Goal: Task Accomplishment & Management: Use online tool/utility

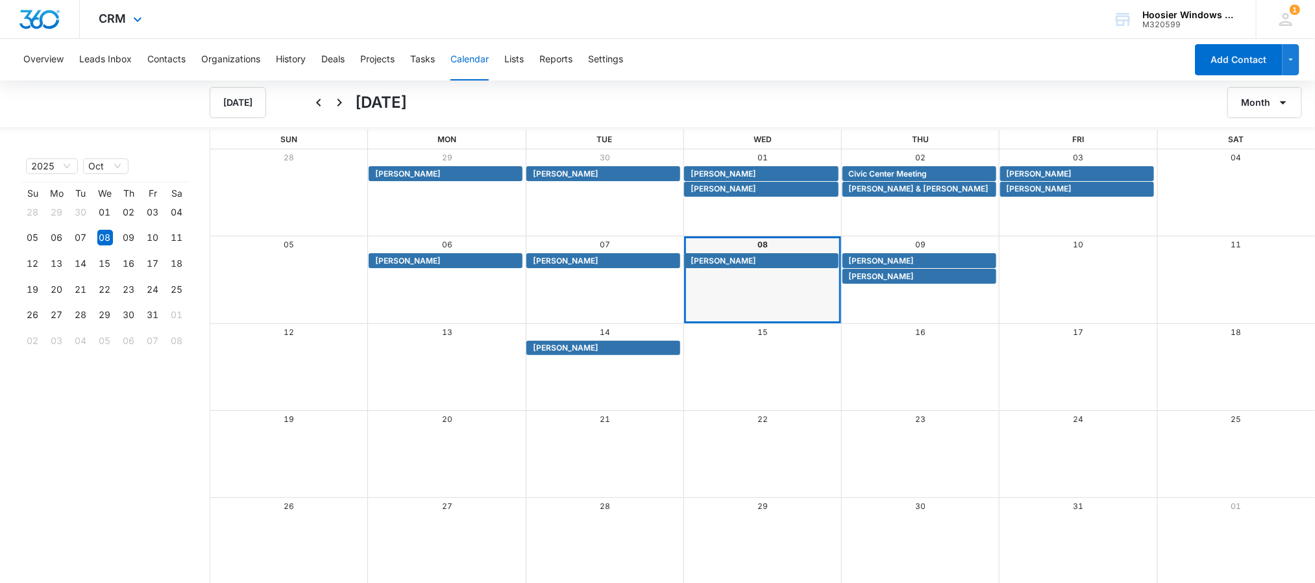
click at [759, 25] on div "CRM Apps Reputation Websites Forms CRM Email Social POS Content Ads Intelligenc…" at bounding box center [657, 19] width 1315 height 39
click at [871, 261] on span "[PERSON_NAME]" at bounding box center [882, 261] width 66 height 12
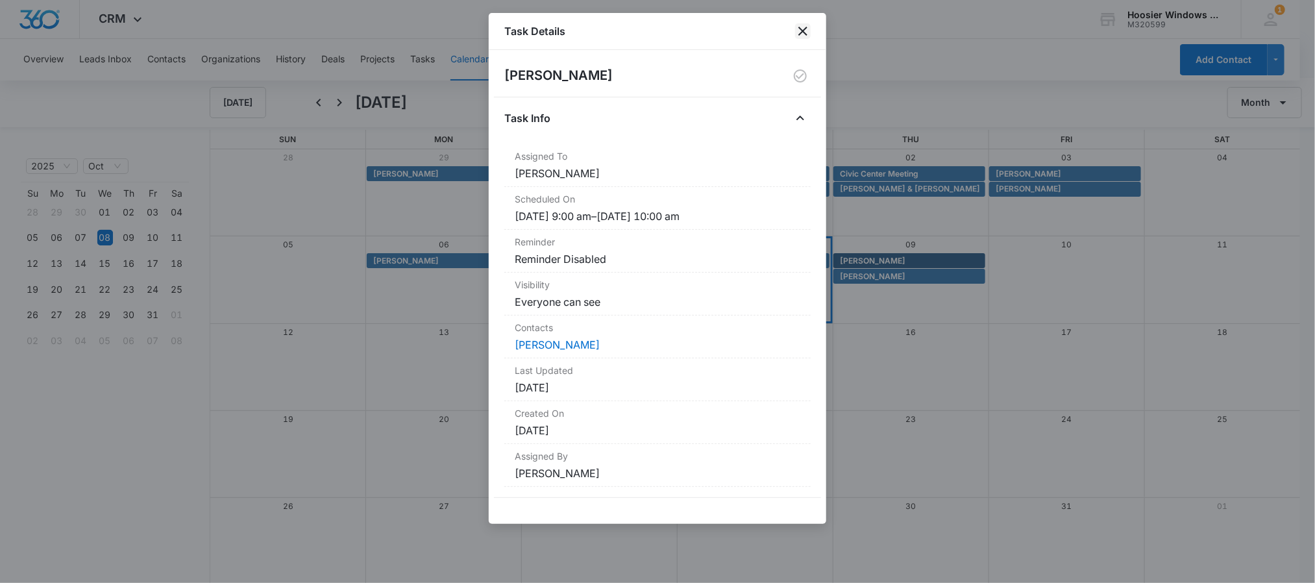
click at [801, 33] on icon "close" at bounding box center [802, 31] width 9 height 9
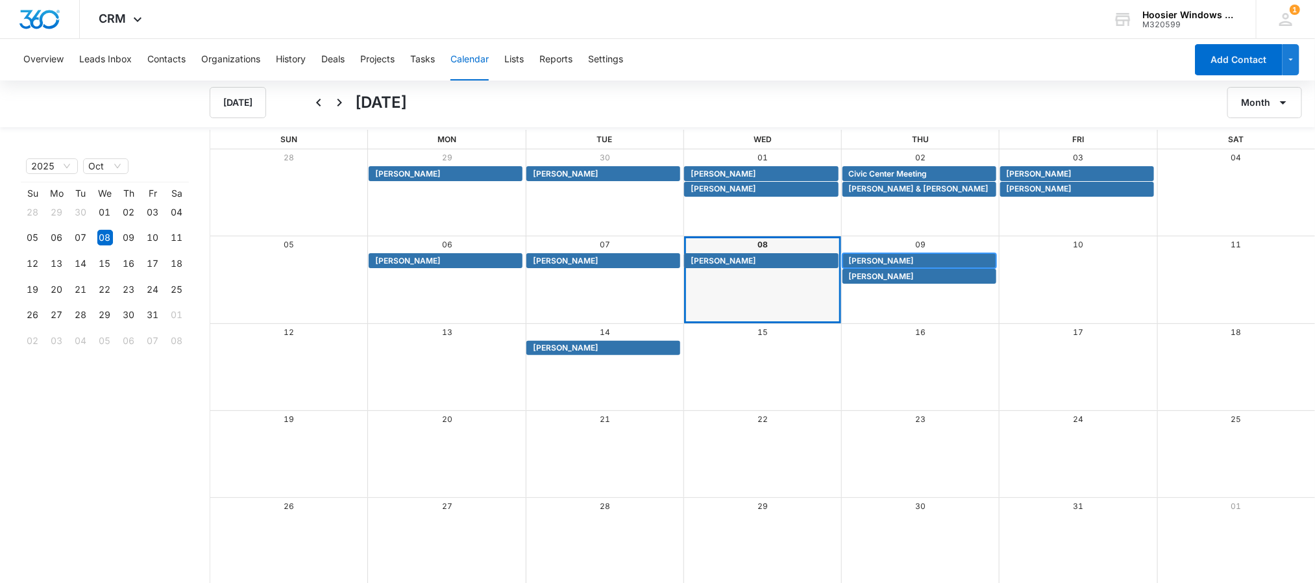
click at [857, 255] on span "[PERSON_NAME]" at bounding box center [882, 261] width 66 height 12
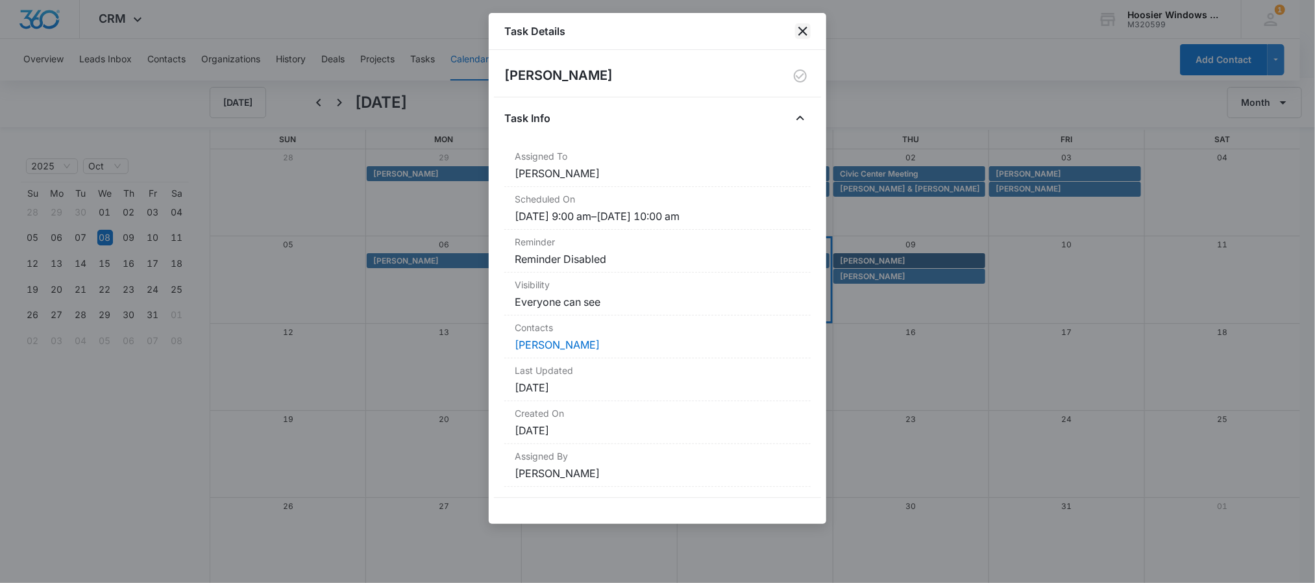
click at [801, 31] on icon "close" at bounding box center [803, 31] width 16 height 16
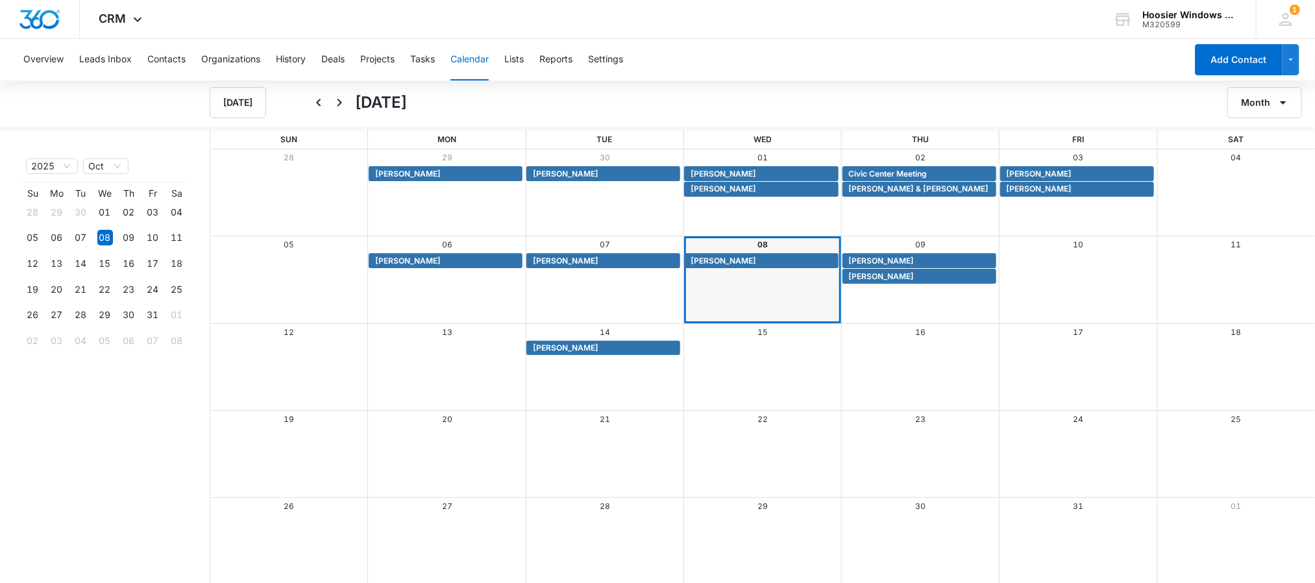
click at [913, 82] on div "[DATE] [DATE] Month" at bounding box center [657, 102] width 1315 height 49
